Goal: Task Accomplishment & Management: Complete application form

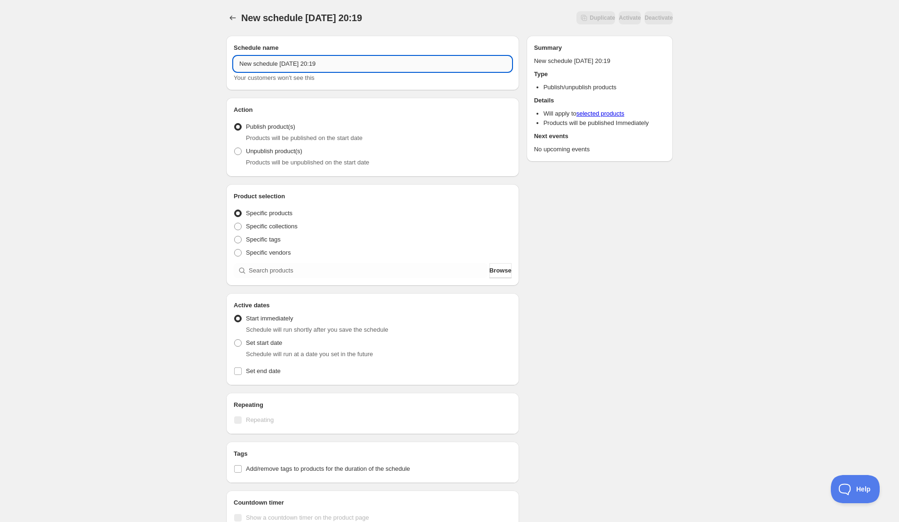
click at [372, 60] on input "New schedule [DATE] 20:19" at bounding box center [373, 63] width 278 height 15
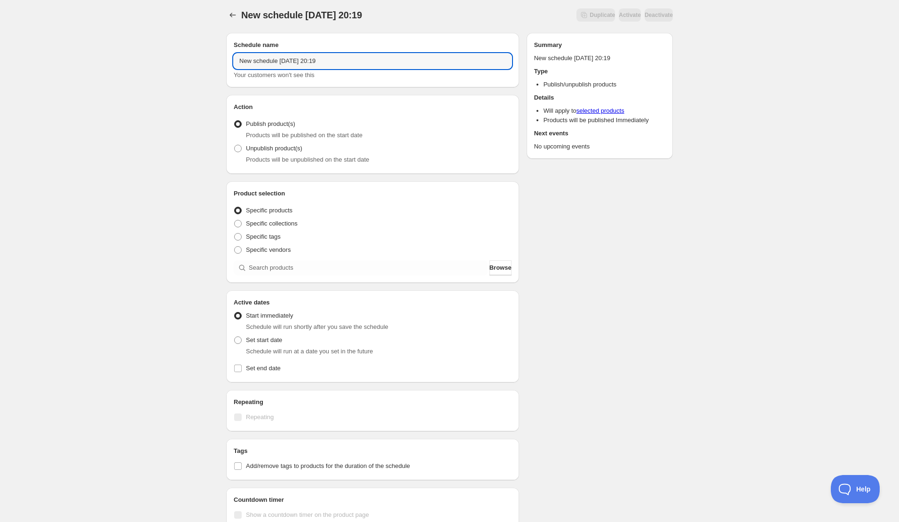
drag, startPoint x: 372, startPoint y: 60, endPoint x: 141, endPoint y: 56, distance: 231.4
click at [145, 56] on div "New schedule [DATE] 20:19. This page is ready New schedule [DATE] 20:19 Duplica…" at bounding box center [449, 355] width 899 height 717
paste input "スフィア"
drag, startPoint x: 385, startPoint y: 60, endPoint x: 217, endPoint y: 59, distance: 168.3
click at [216, 59] on div "New schedule [DATE] 20:19. This page is ready New schedule [DATE] 20:19 Duplica…" at bounding box center [449, 346] width 469 height 698
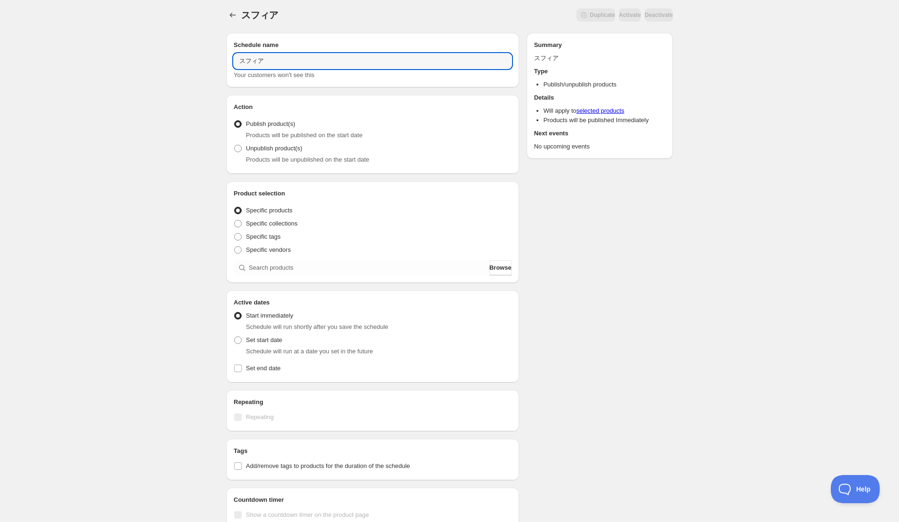
type input "スフィア"
drag, startPoint x: 275, startPoint y: 61, endPoint x: 220, endPoint y: 59, distance: 54.6
click at [220, 59] on div "Schedule name スフィア Your customers won't see this Action Action Publish product(…" at bounding box center [446, 360] width 454 height 670
click at [300, 60] on input "スフィア" at bounding box center [373, 61] width 278 height 15
click at [309, 61] on input "スフィア" at bounding box center [373, 61] width 278 height 15
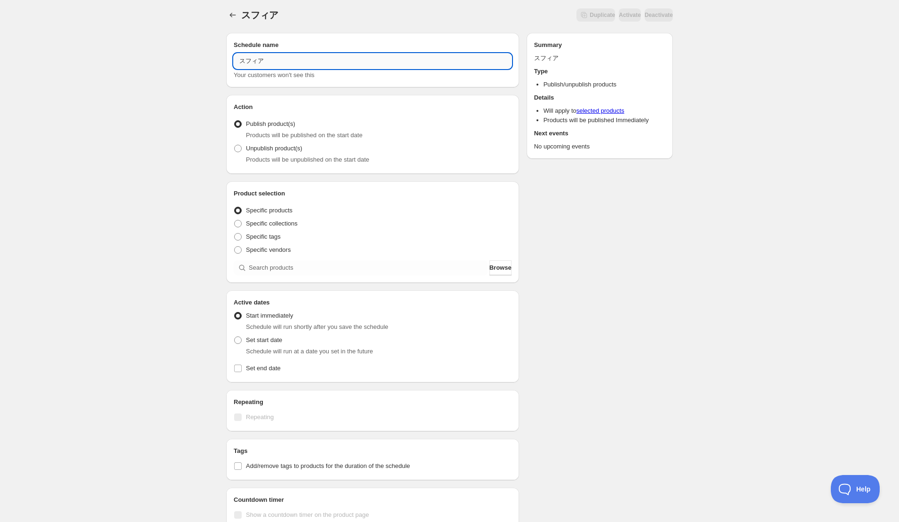
scroll to position [1, 0]
drag, startPoint x: 309, startPoint y: 61, endPoint x: 203, endPoint y: 56, distance: 106.4
click at [203, 56] on div "スフィア. This page is ready スフィア Duplicate Activate Deactivate More actions Duplic…" at bounding box center [449, 357] width 899 height 717
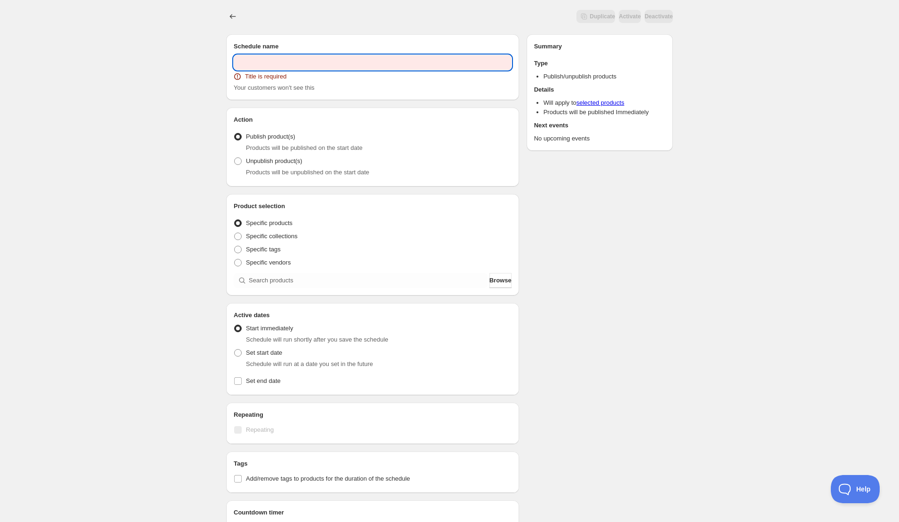
paste input "■Animelo Summer Live 2025 "ThanXX!""
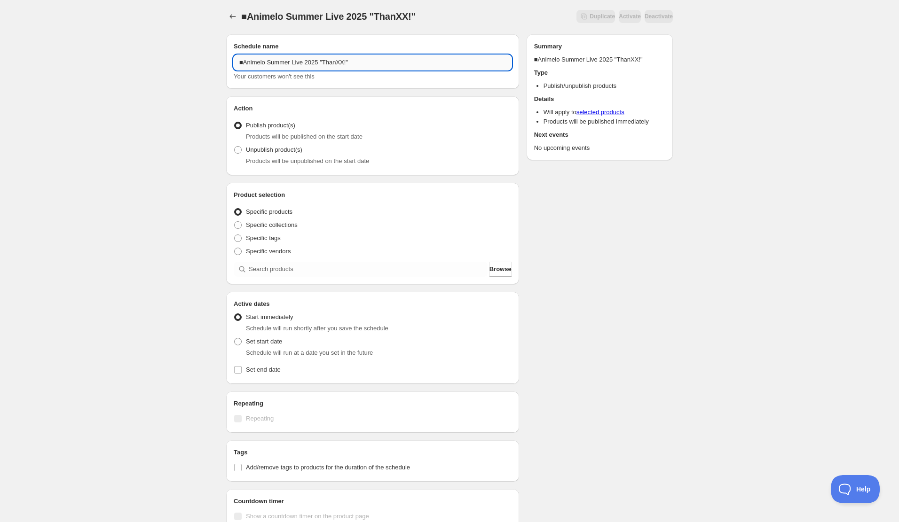
click at [243, 63] on input "■Animelo Summer Live 2025 "ThanXX!"" at bounding box center [373, 62] width 278 height 15
drag, startPoint x: 244, startPoint y: 62, endPoint x: 229, endPoint y: 64, distance: 14.8
click at [229, 64] on div "Schedule name ■Animelo Summer Live 2025 "ThanXX!" Your customers won't see this" at bounding box center [372, 61] width 293 height 55
click at [385, 66] on input "Animelo Summer Live 2025 "ThanXX!"" at bounding box center [373, 62] width 278 height 15
click at [362, 65] on input "Animelo Summer Live 2025 "ThanXX!"" at bounding box center [373, 63] width 278 height 15
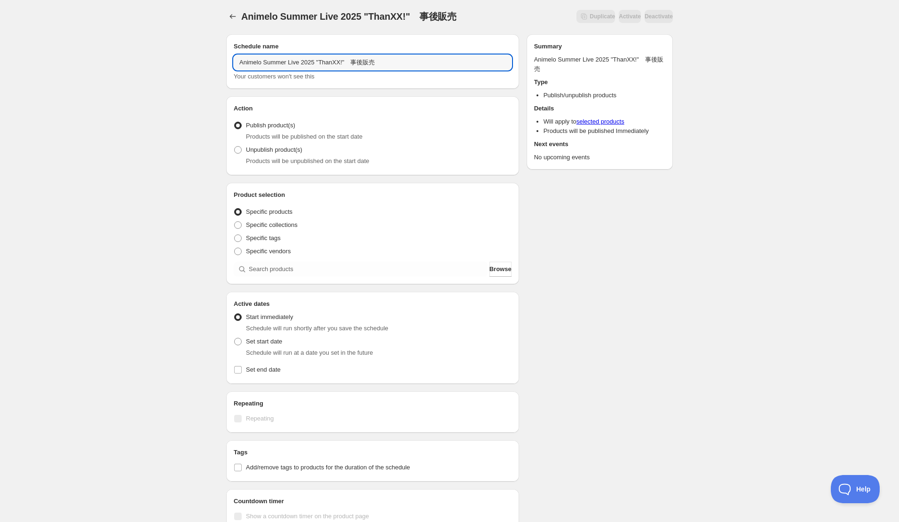
type input "Animelo Summer Live 2025 "ThanXX!"　事後販売"
click at [358, 155] on div "Unpublish product(s) Products will be unpublished on the start date" at bounding box center [373, 154] width 278 height 23
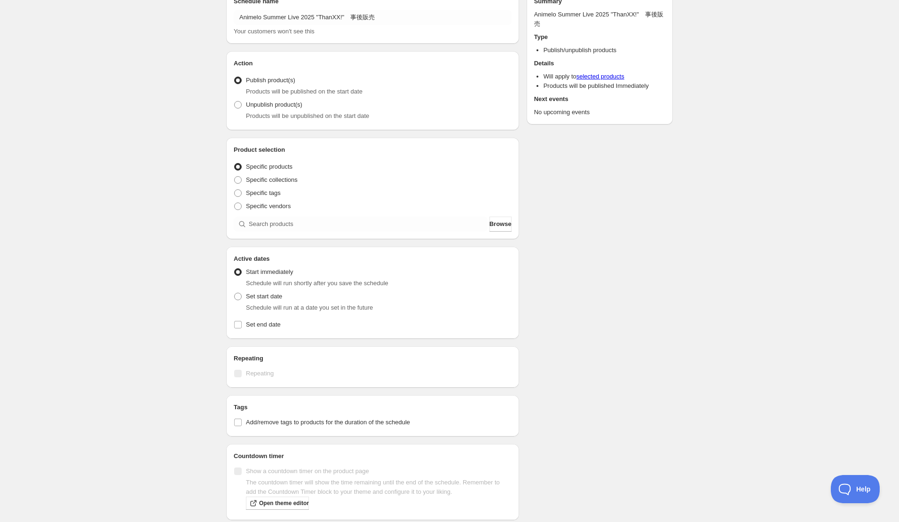
scroll to position [49, 0]
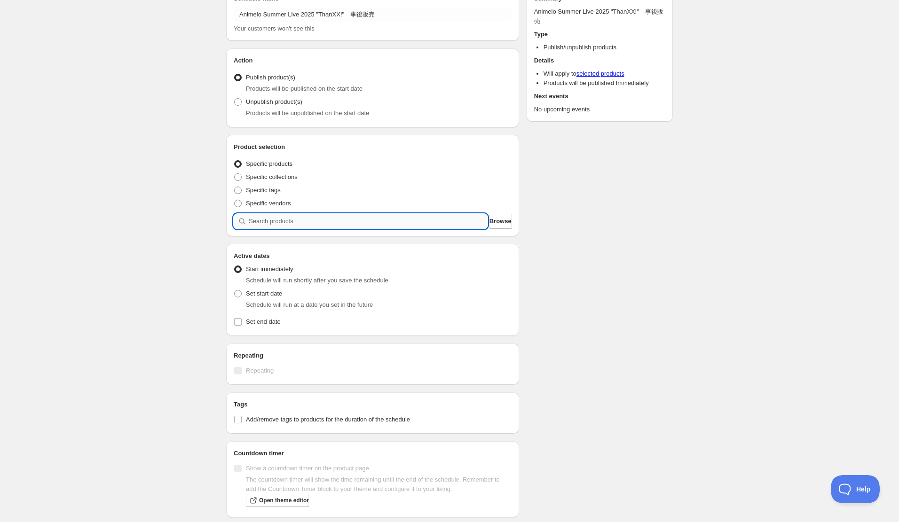
click at [276, 220] on input "search" at bounding box center [368, 221] width 239 height 15
click at [289, 221] on input "search" at bounding box center [368, 221] width 239 height 15
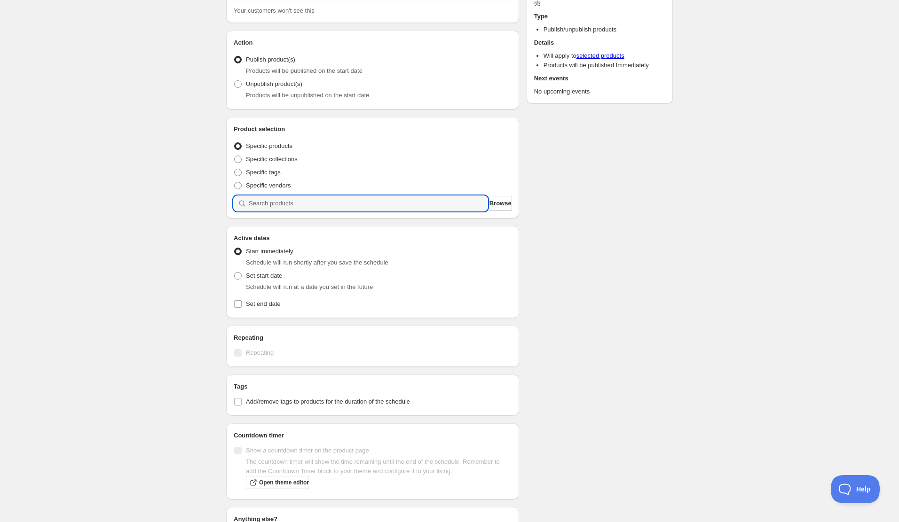
scroll to position [65, 0]
click at [289, 207] on input "search" at bounding box center [368, 205] width 239 height 15
paste input "■Animelo Summer Live 2025 "ThanXX!""
type input "■Animelo Summer Live 2025 "ThanXX!""
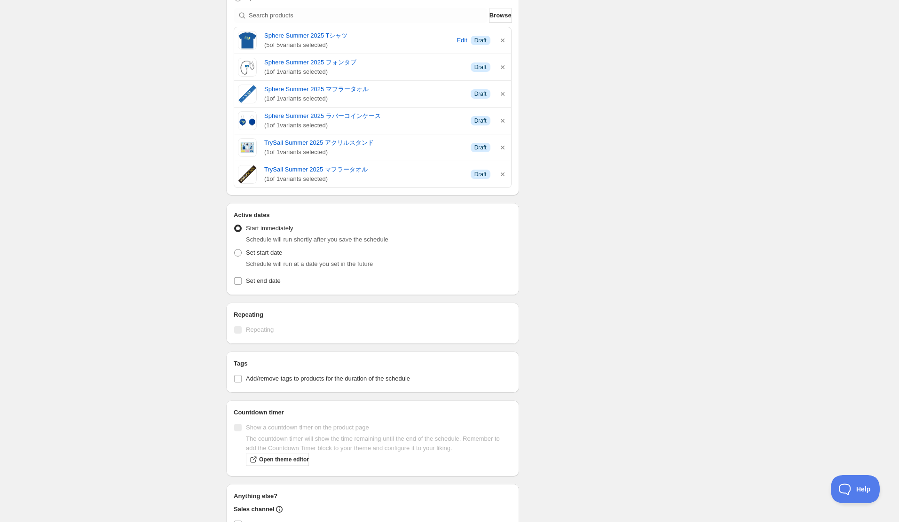
scroll to position [331, 0]
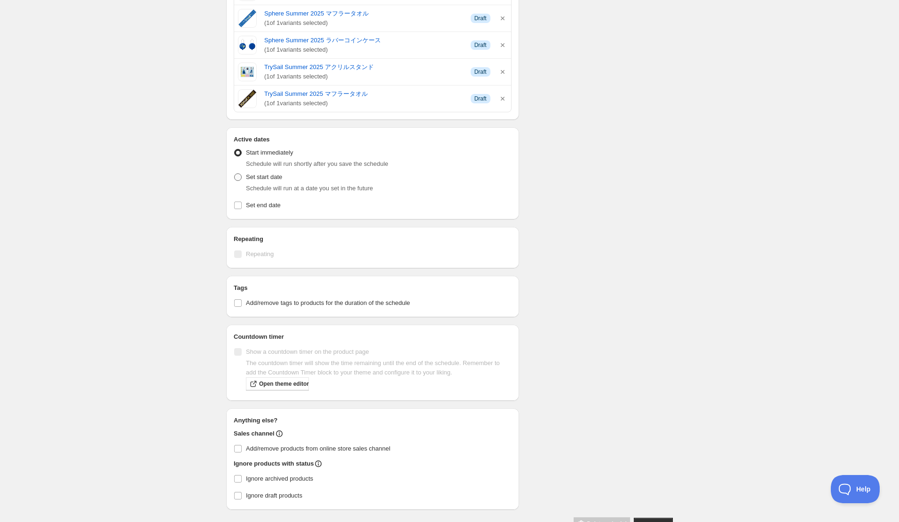
click at [260, 182] on label "Set start date" at bounding box center [258, 177] width 48 height 13
click at [235, 174] on input "Set start date" at bounding box center [234, 174] width 0 height 0
radio input "true"
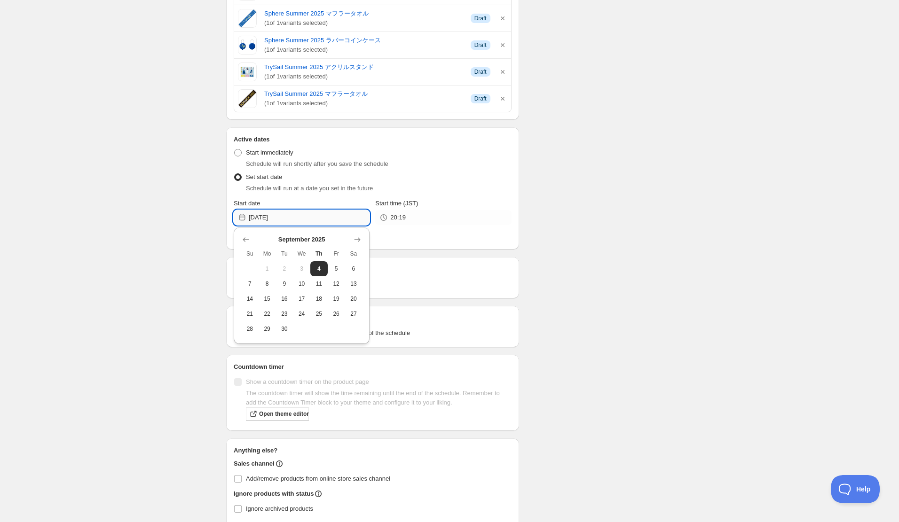
click at [292, 221] on input "[DATE]" at bounding box center [309, 217] width 121 height 15
click at [354, 267] on span "6" at bounding box center [354, 269] width 10 height 8
type input "[DATE]"
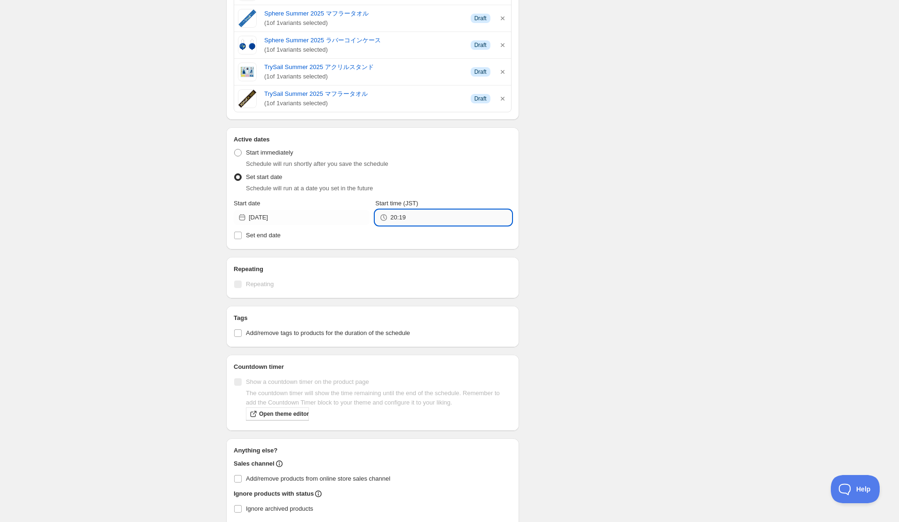
click at [424, 220] on input "20:19" at bounding box center [450, 217] width 121 height 15
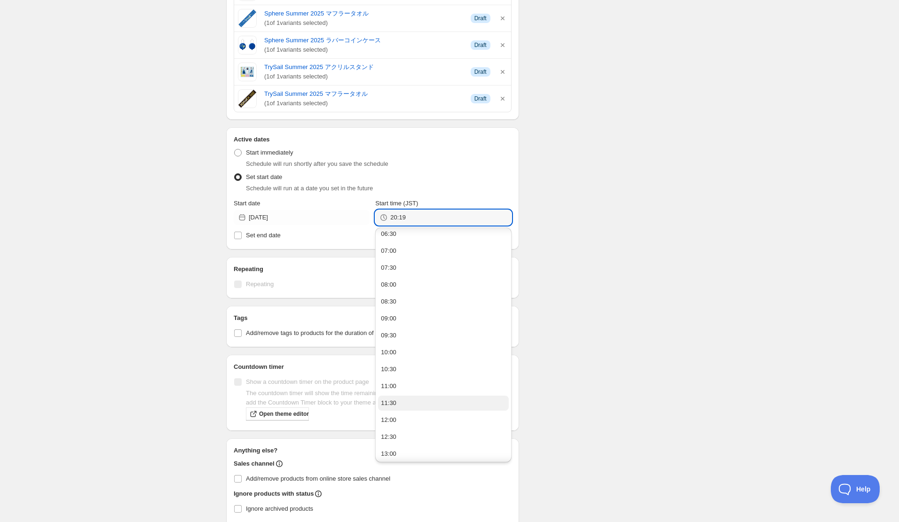
scroll to position [228, 0]
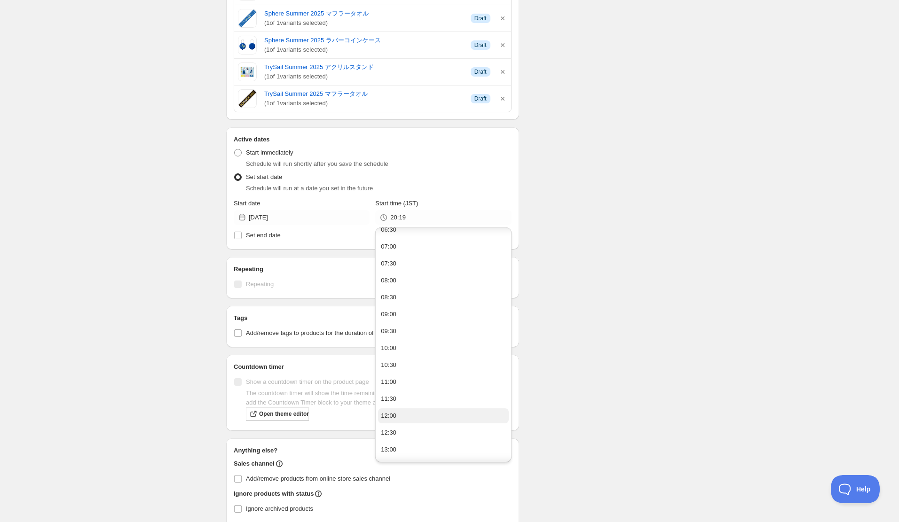
click at [406, 416] on button "12:00" at bounding box center [443, 416] width 130 height 15
type input "12:00"
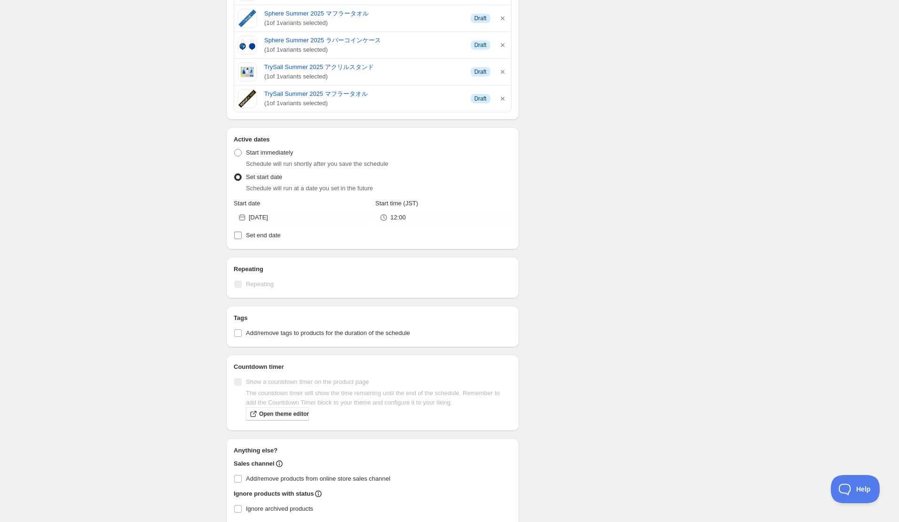
click at [258, 242] on label "Set end date" at bounding box center [373, 235] width 278 height 13
click at [242, 239] on input "Set end date" at bounding box center [238, 236] width 8 height 8
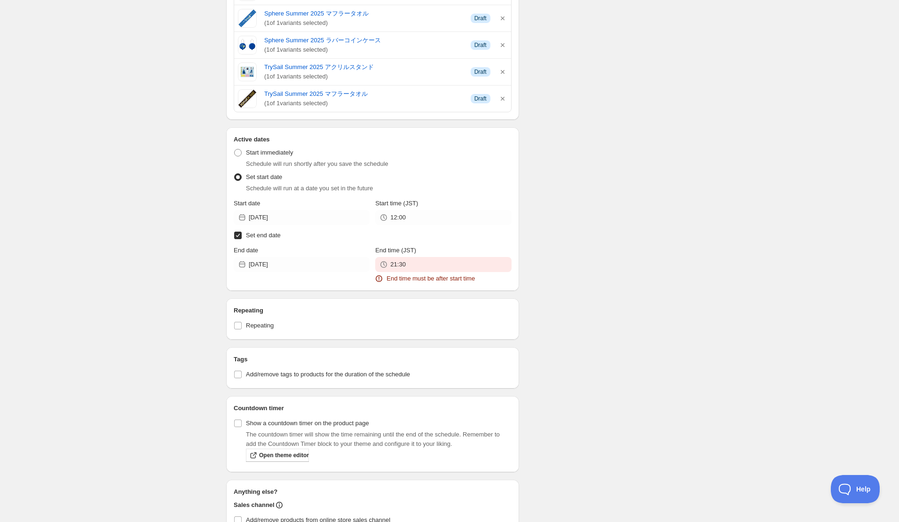
click at [258, 242] on label "Set end date" at bounding box center [373, 235] width 278 height 13
click at [242, 239] on input "Set end date" at bounding box center [238, 236] width 8 height 8
checkbox input "false"
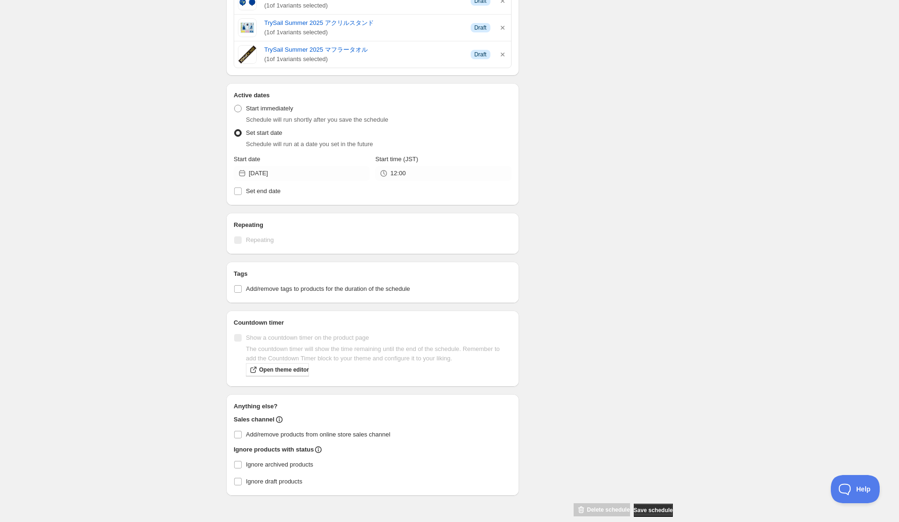
scroll to position [388, 0]
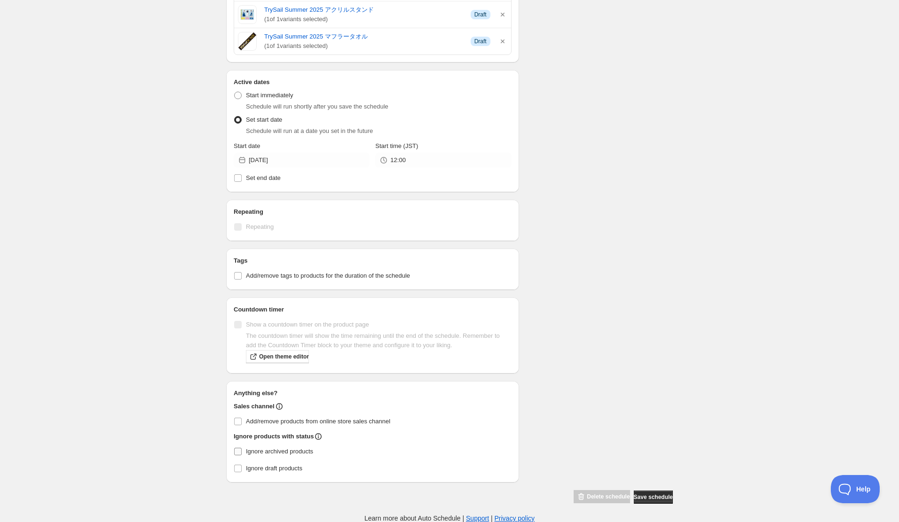
click at [267, 453] on span "Ignore archived products" at bounding box center [279, 451] width 67 height 7
click at [242, 453] on input "Ignore archived products" at bounding box center [238, 452] width 8 height 8
checkbox input "true"
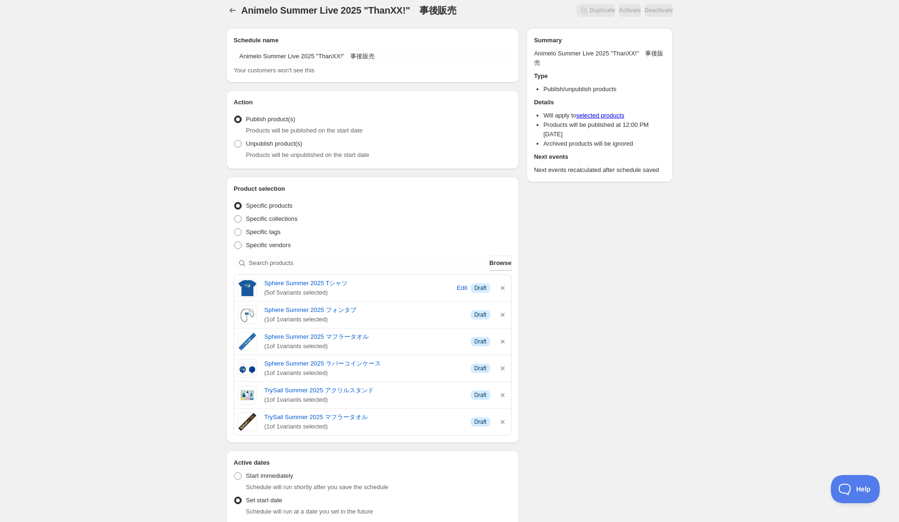
scroll to position [0, 0]
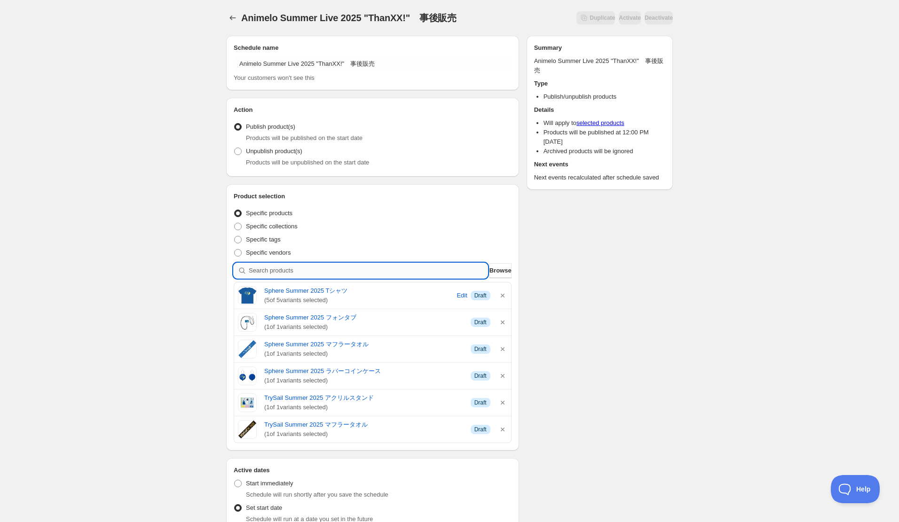
click at [337, 273] on input "search" at bounding box center [368, 270] width 239 height 15
paste input "<br>"
type input "<br>"
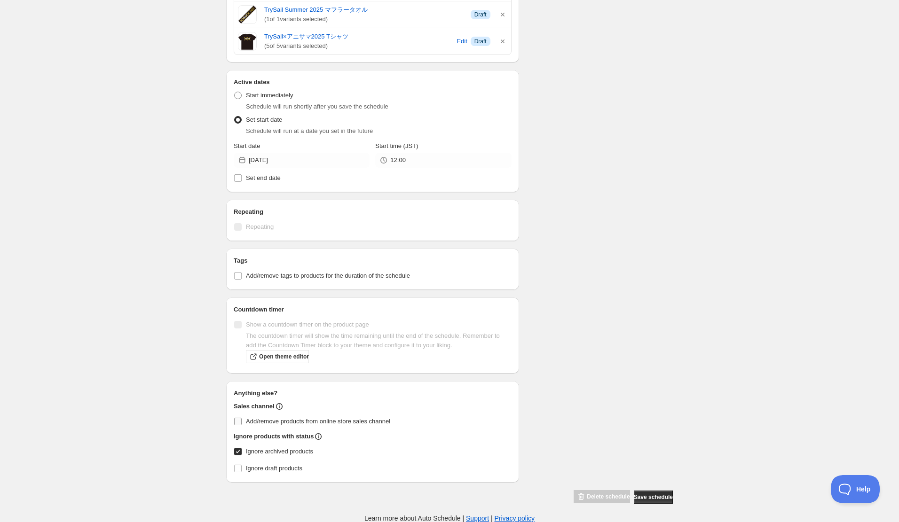
scroll to position [415, 0]
click at [641, 502] on button "Save schedule" at bounding box center [653, 497] width 39 height 13
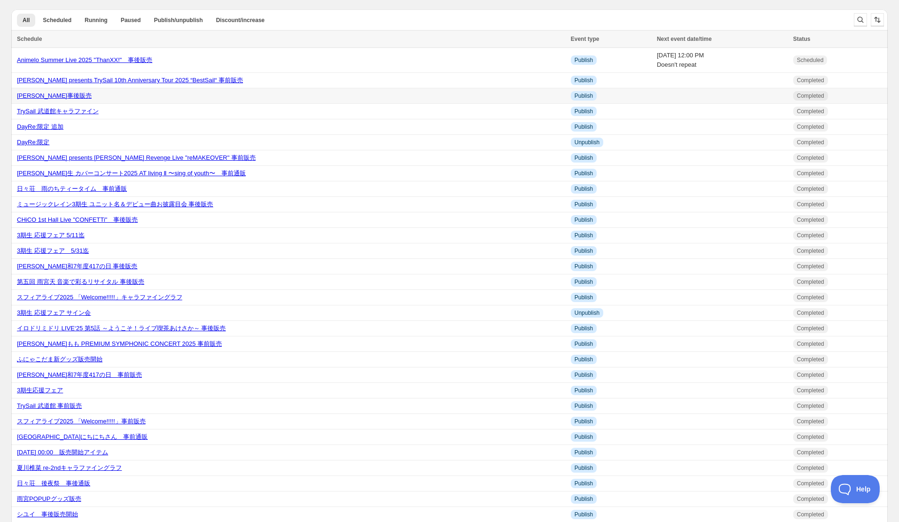
click at [86, 98] on link "[PERSON_NAME]事後販売" at bounding box center [54, 95] width 75 height 7
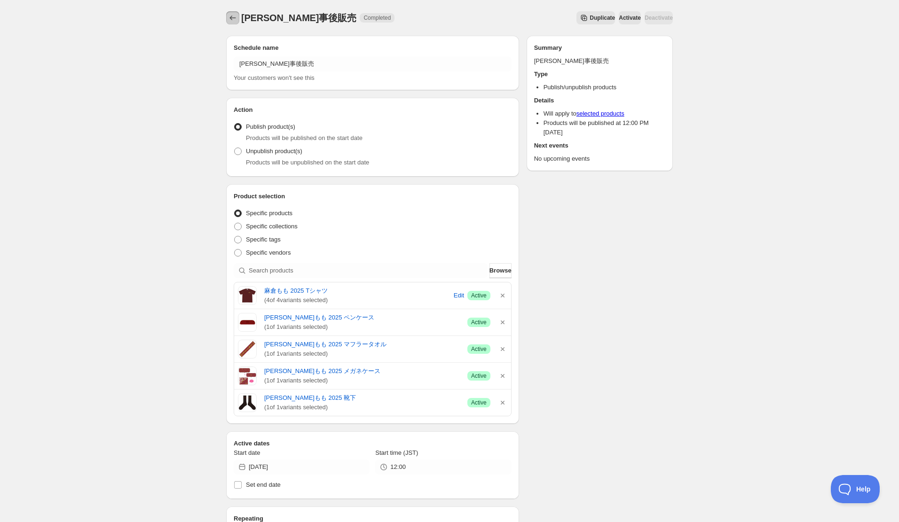
click at [233, 14] on icon "Schedules" at bounding box center [232, 17] width 9 height 9
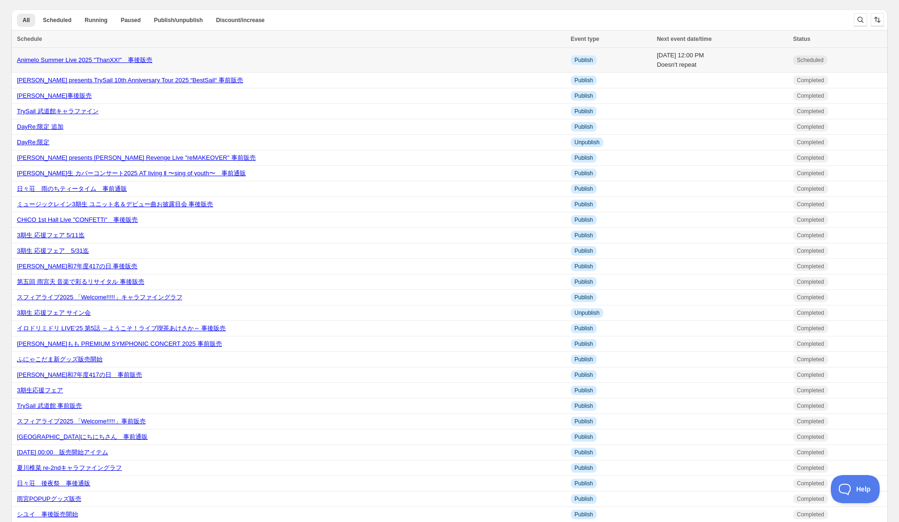
click at [89, 60] on link "Animelo Summer Live 2025 "ThanXX!"　事後販売" at bounding box center [84, 59] width 135 height 7
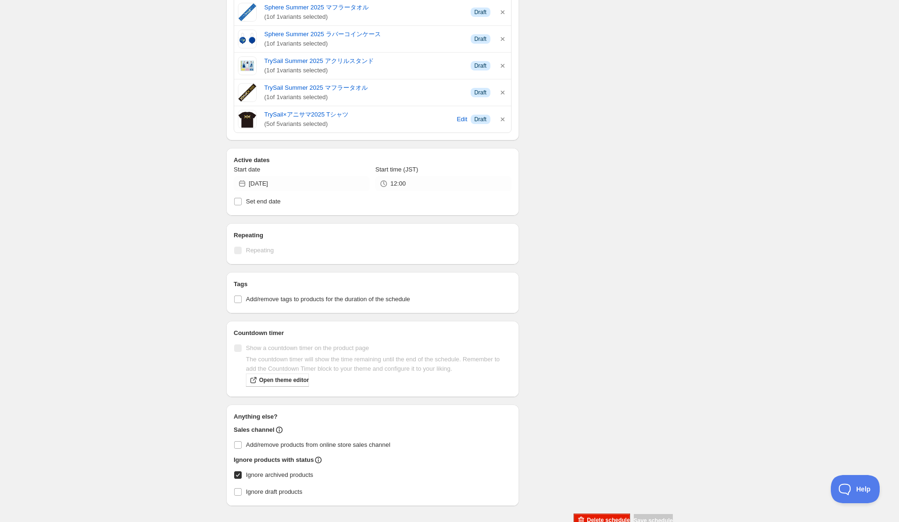
scroll to position [361, 0]
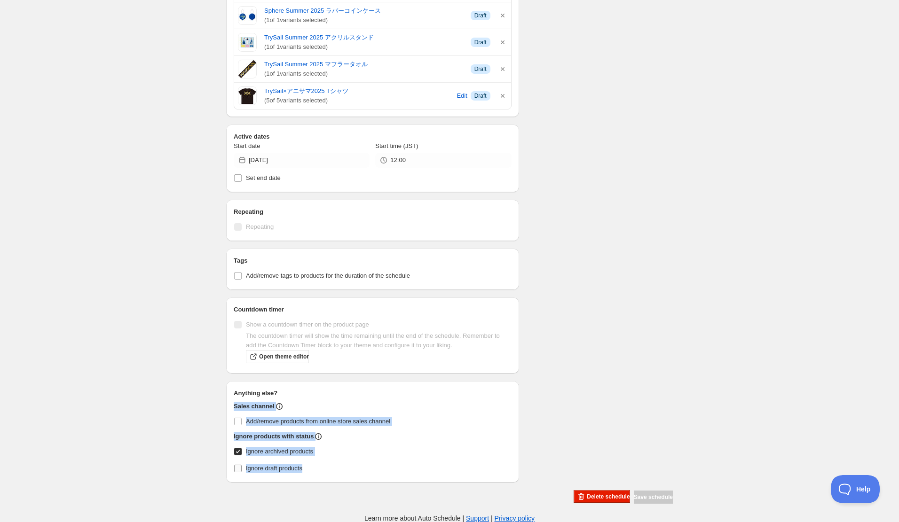
drag, startPoint x: 232, startPoint y: 407, endPoint x: 357, endPoint y: 469, distance: 139.4
click at [357, 469] on div "Anything else? Sales channel Add/remove products from online store sales channe…" at bounding box center [372, 432] width 293 height 102
copy div "Sales channel Add/remove products from online store sales channel Ignore produc…"
click at [236, 467] on input "Ignore draft products" at bounding box center [238, 469] width 8 height 8
checkbox input "true"
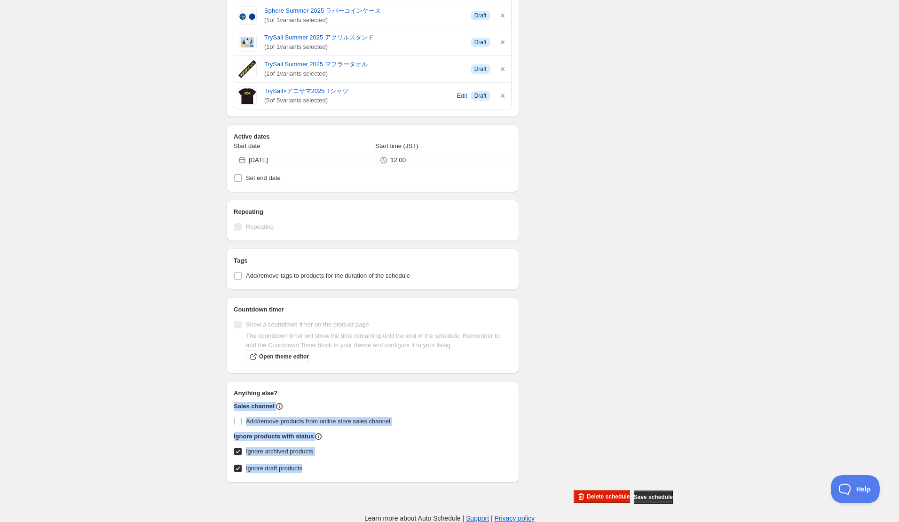
click at [346, 481] on div "Anything else? Sales channel Add/remove products from online store sales channe…" at bounding box center [372, 432] width 293 height 102
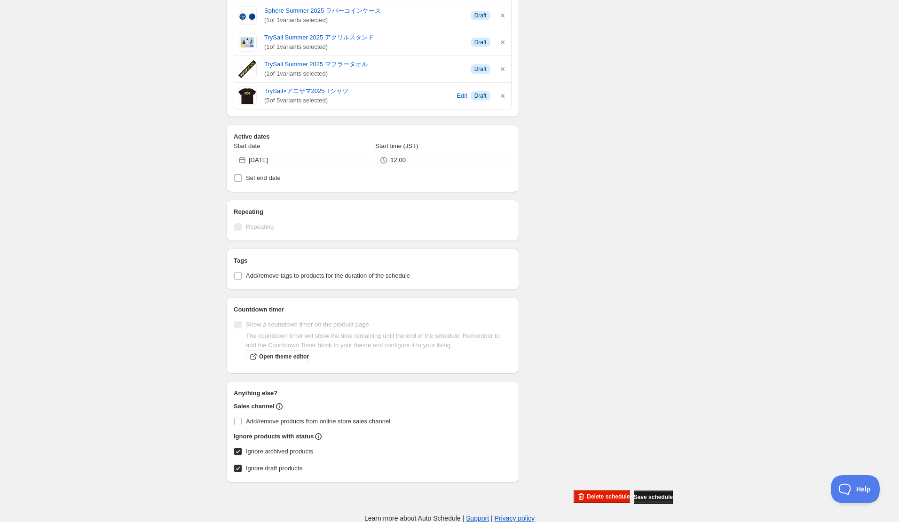
click at [650, 497] on span "Save schedule" at bounding box center [653, 498] width 39 height 8
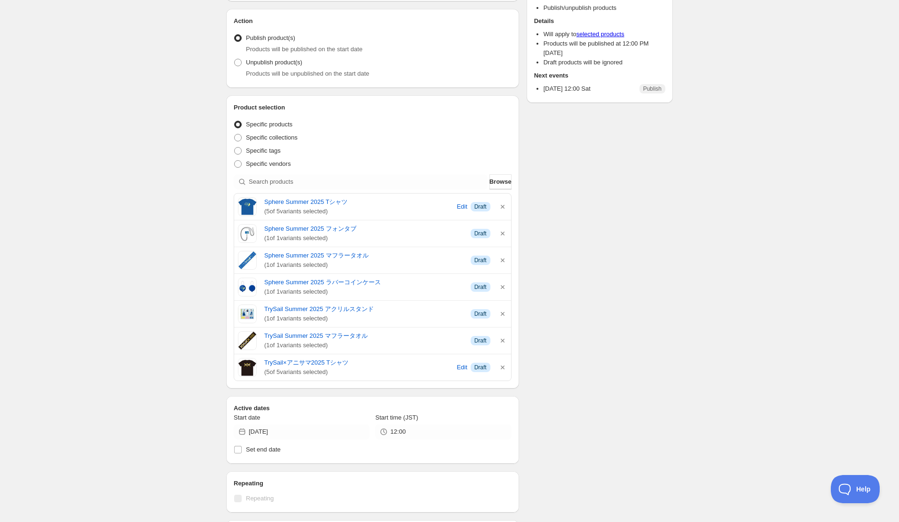
scroll to position [0, 0]
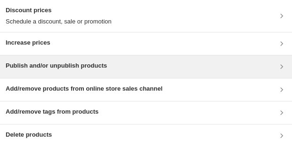
click at [112, 72] on div "Publish and/or unpublish products" at bounding box center [146, 66] width 292 height 23
